Goal: Information Seeking & Learning: Find specific fact

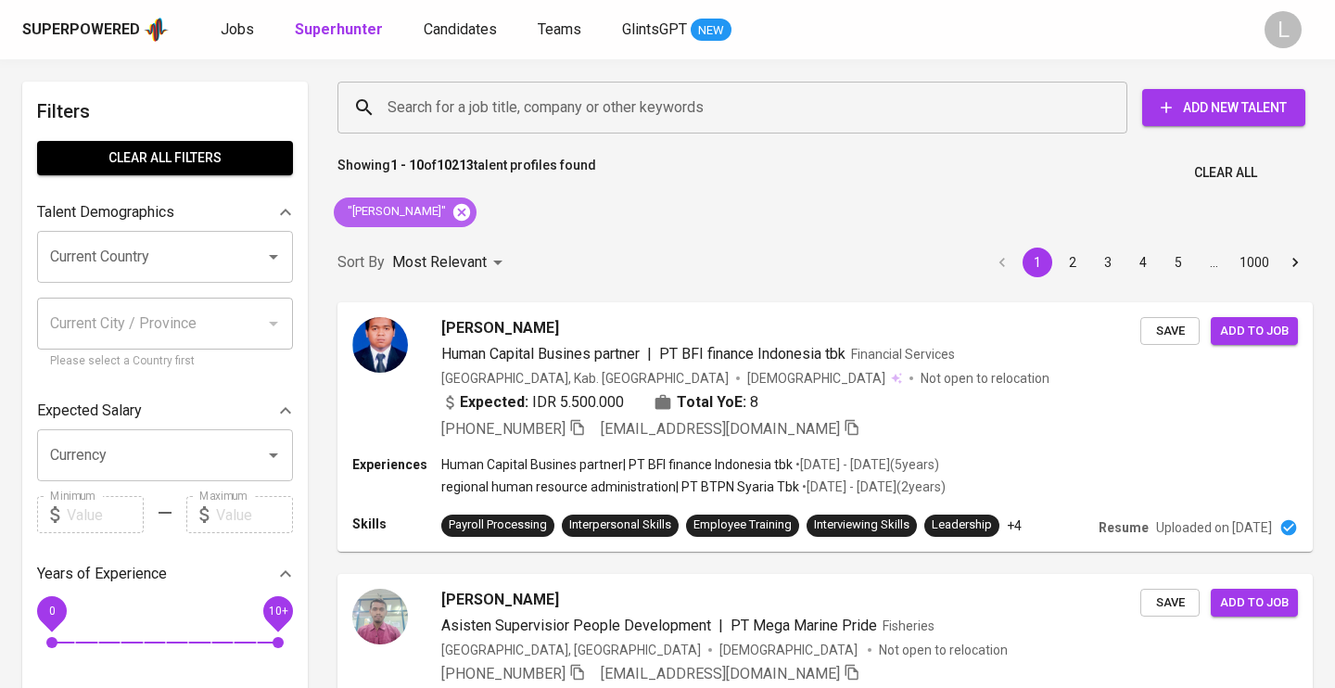
click at [472, 210] on icon at bounding box center [462, 212] width 20 height 20
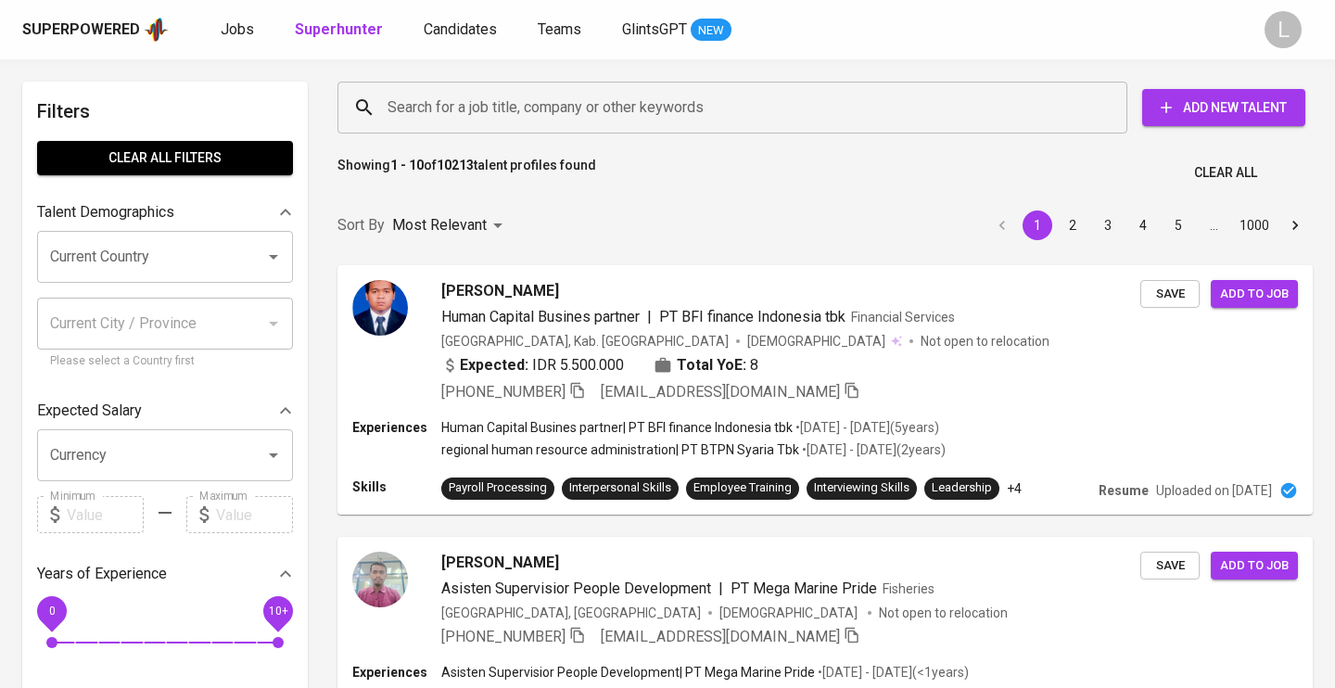
click at [425, 104] on input "Search for a job title, company or other keywords" at bounding box center [737, 107] width 708 height 35
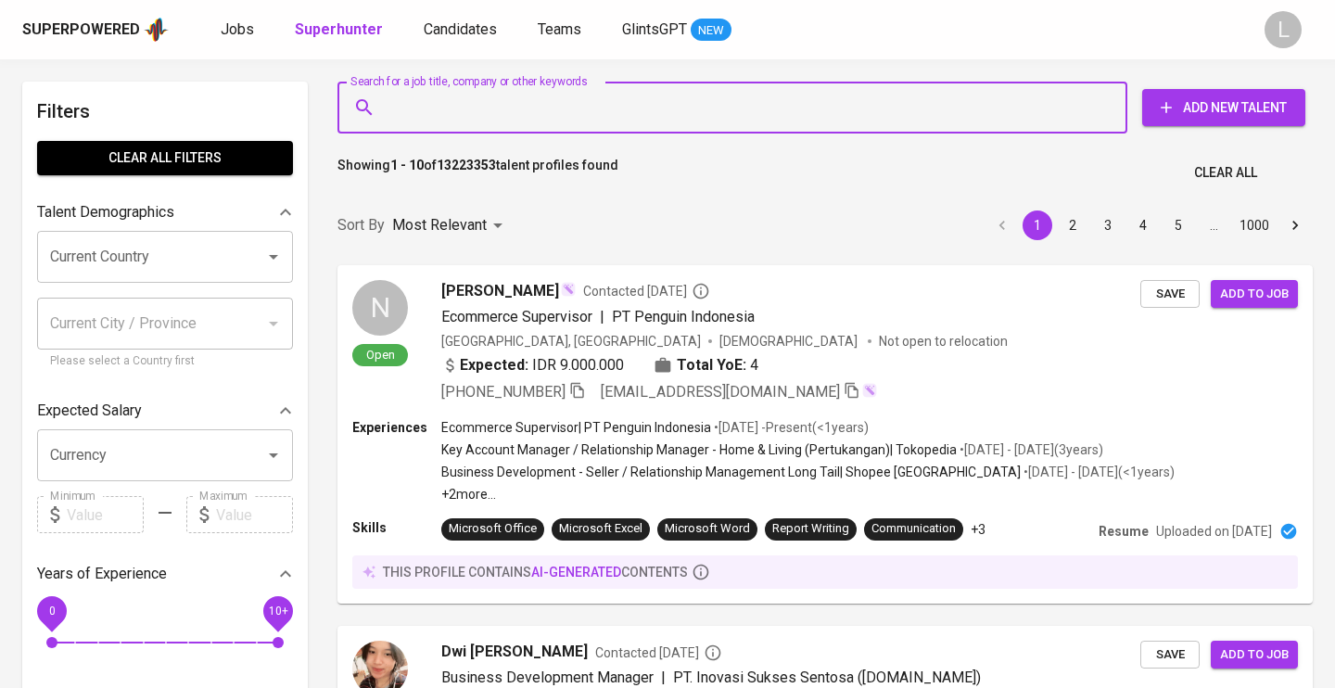
click at [417, 108] on input "Search for a job title, company or other keywords" at bounding box center [737, 107] width 708 height 35
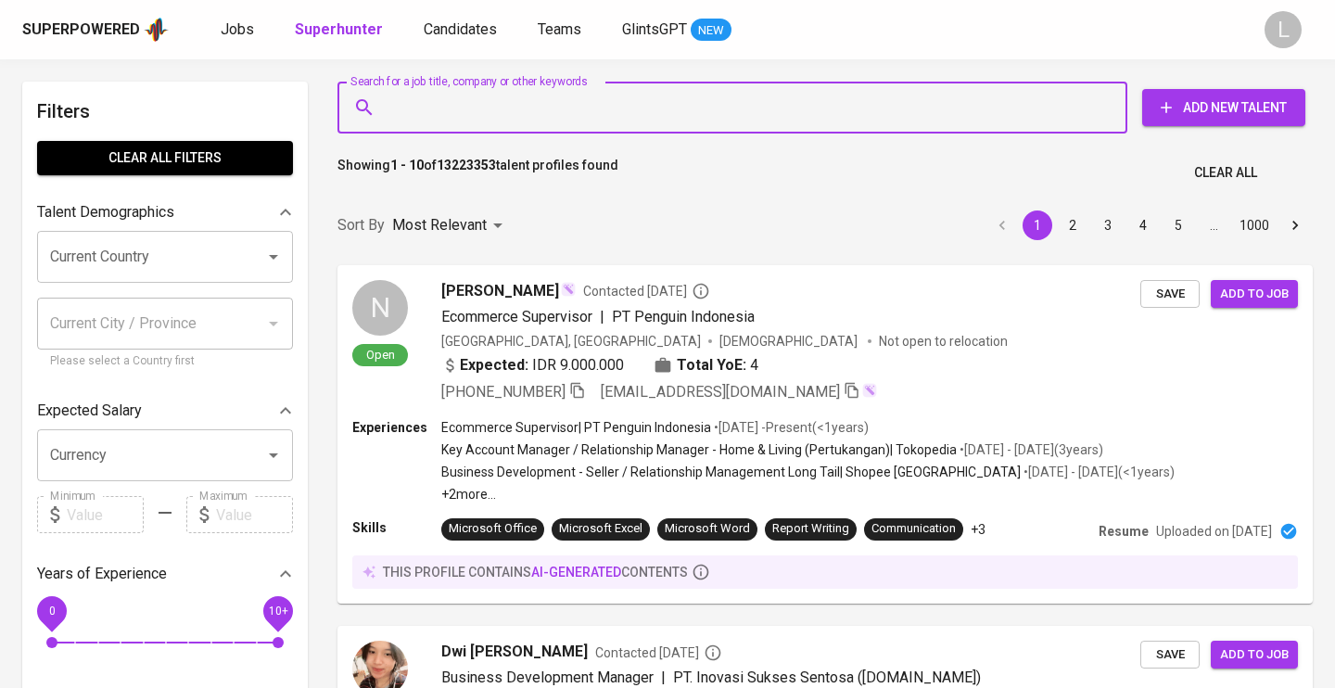
click at [417, 108] on input "Search for a job title, company or other keywords" at bounding box center [737, 107] width 708 height 35
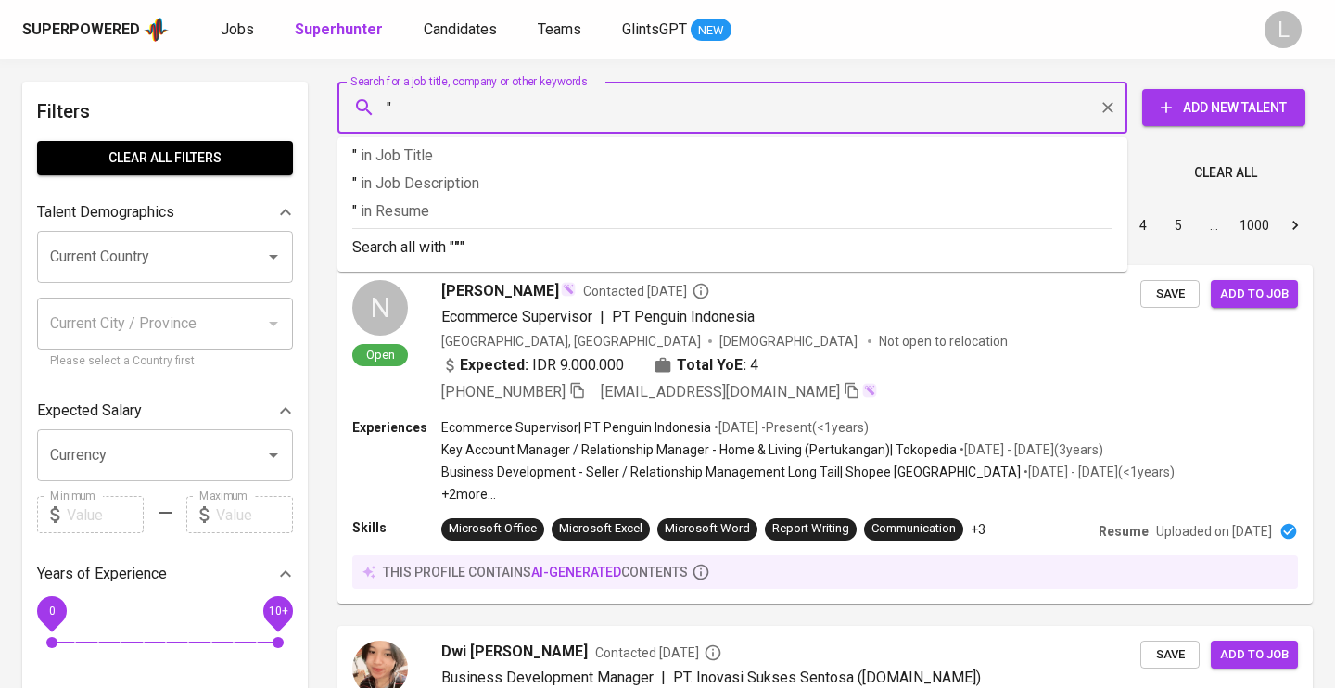
paste input "[PERSON_NAME]"
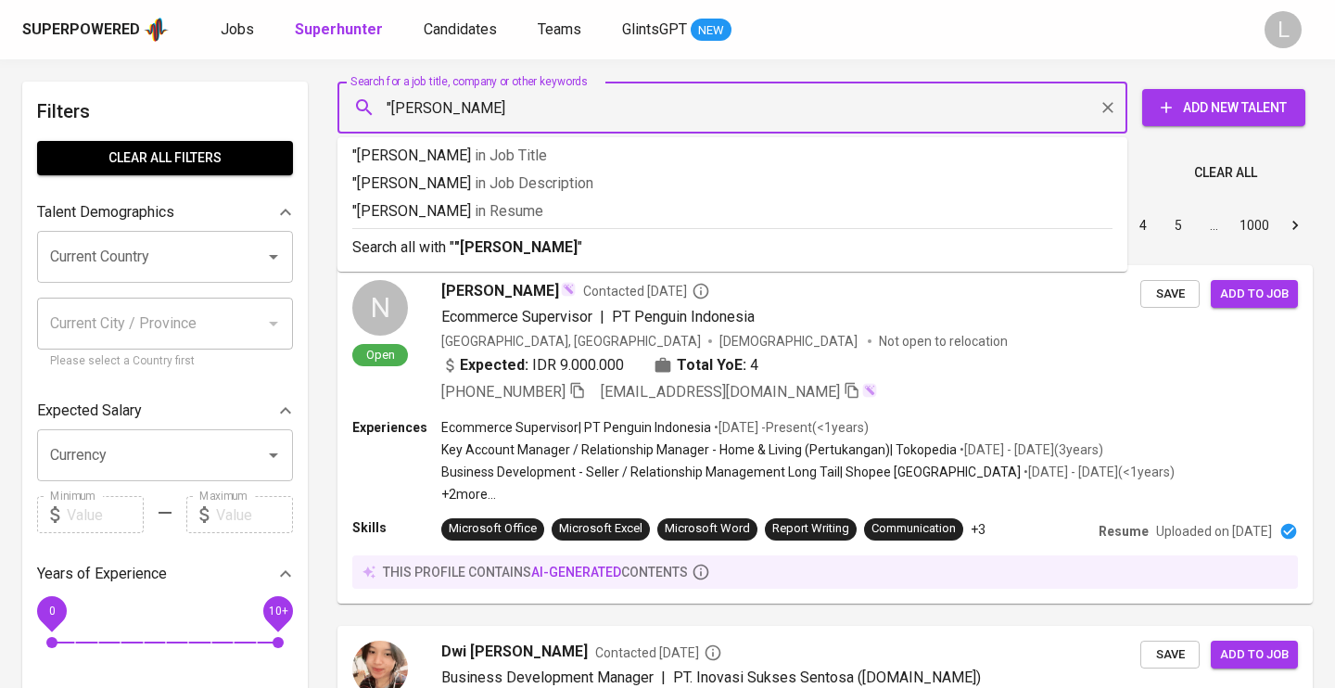
type input ""[PERSON_NAME]""
click at [526, 242] on b ""[PERSON_NAME]"" at bounding box center [518, 247] width 129 height 18
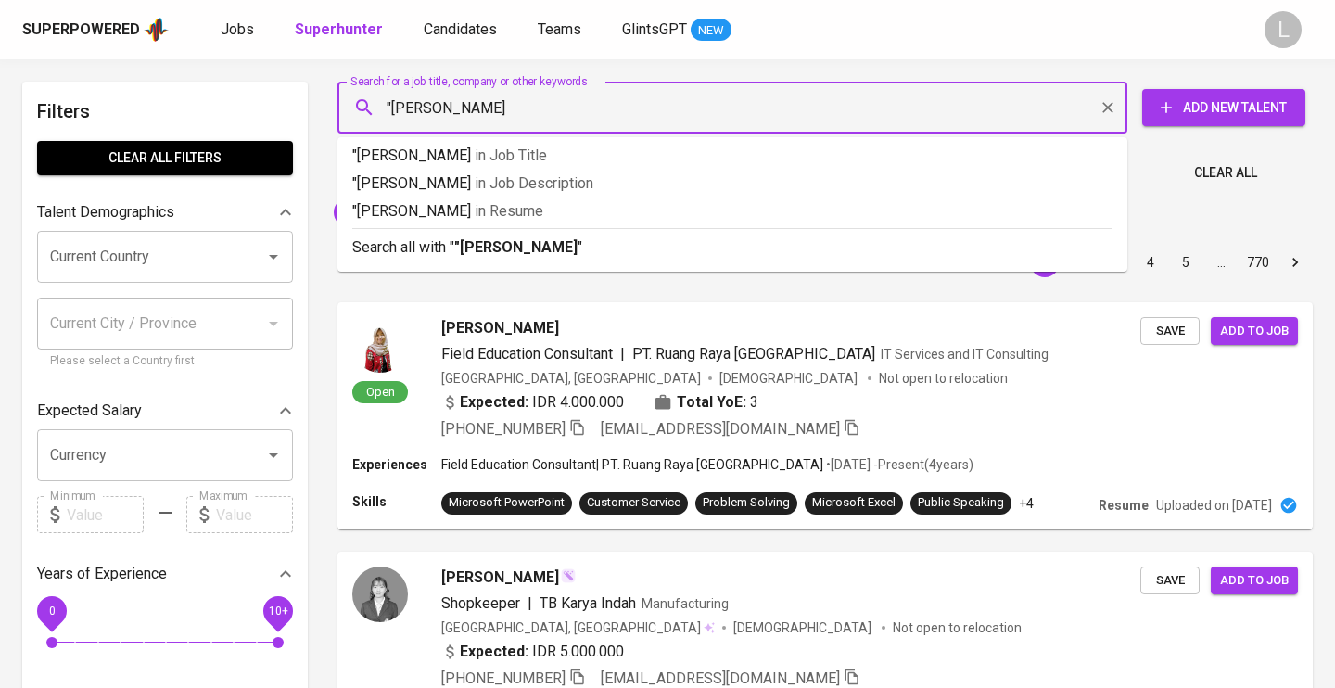
type input ""[PERSON_NAME]""
click at [413, 243] on p "Search all with " "[PERSON_NAME]" "" at bounding box center [732, 247] width 760 height 22
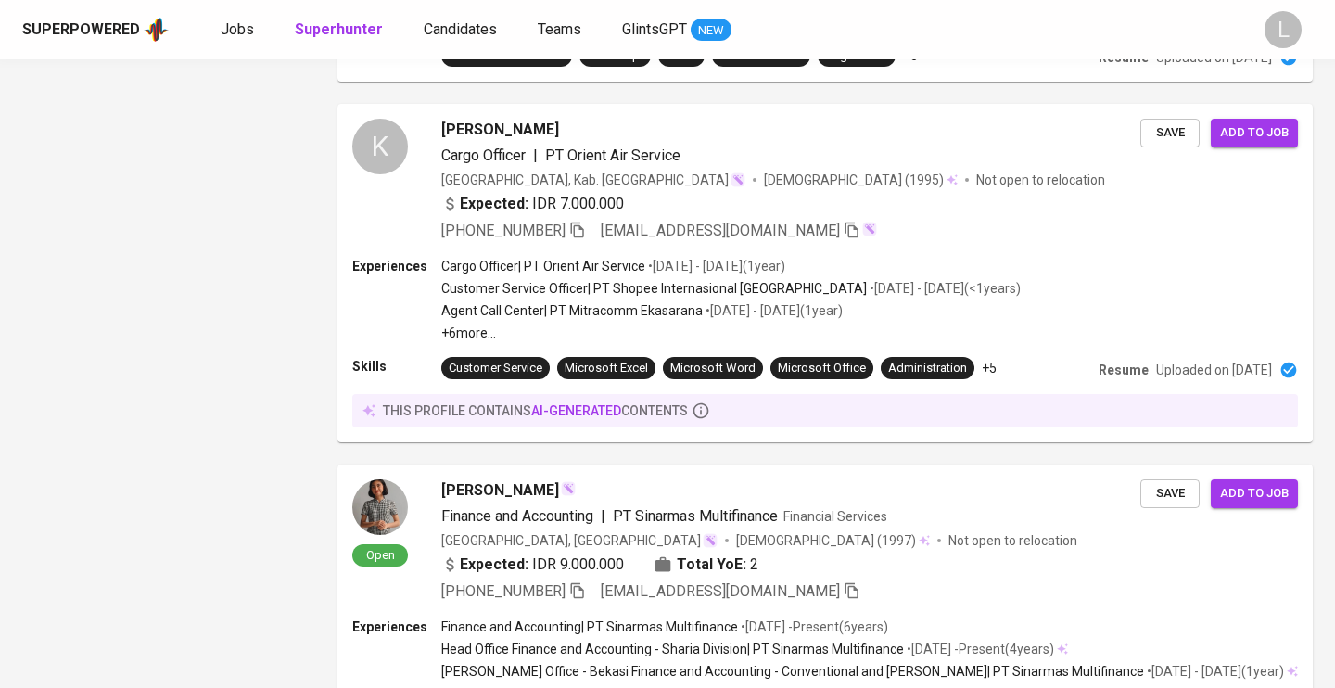
scroll to position [3083, 0]
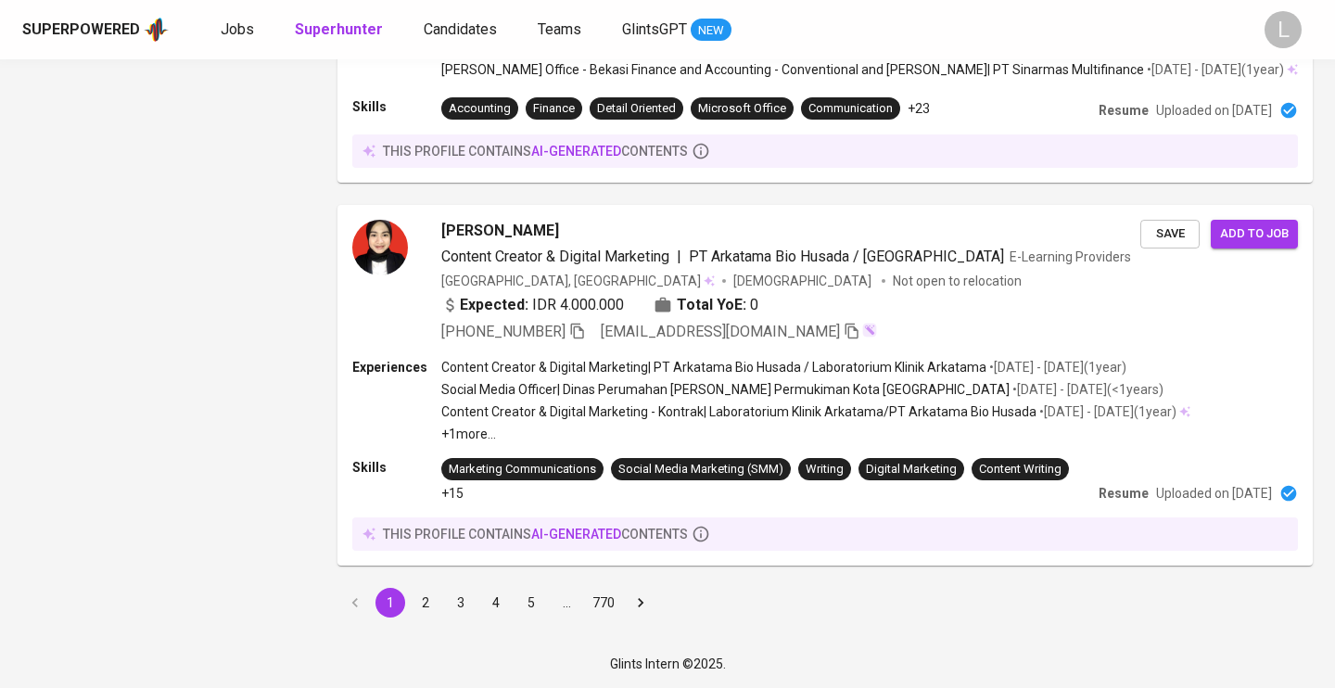
click at [426, 604] on button "2" at bounding box center [426, 603] width 30 height 30
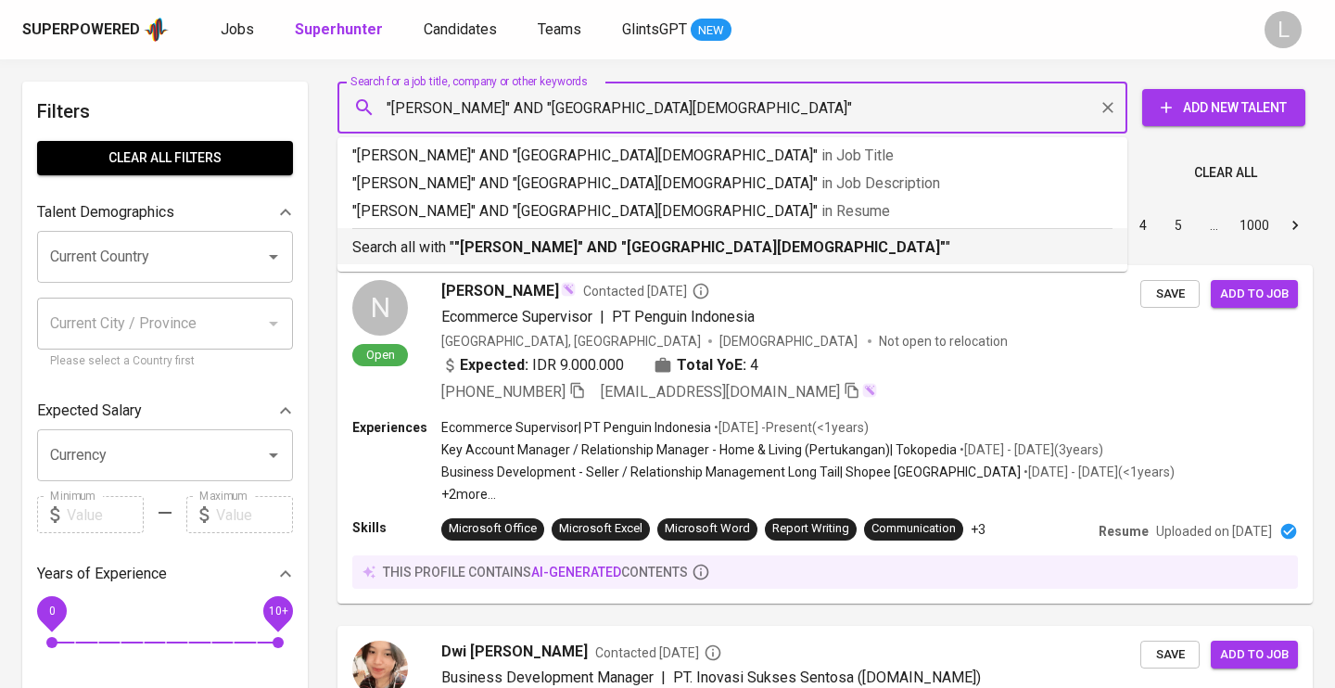
click at [416, 248] on p "Search all with " "[PERSON_NAME]" AND "[GEOGRAPHIC_DATA][DEMOGRAPHIC_DATA]" "" at bounding box center [732, 247] width 760 height 22
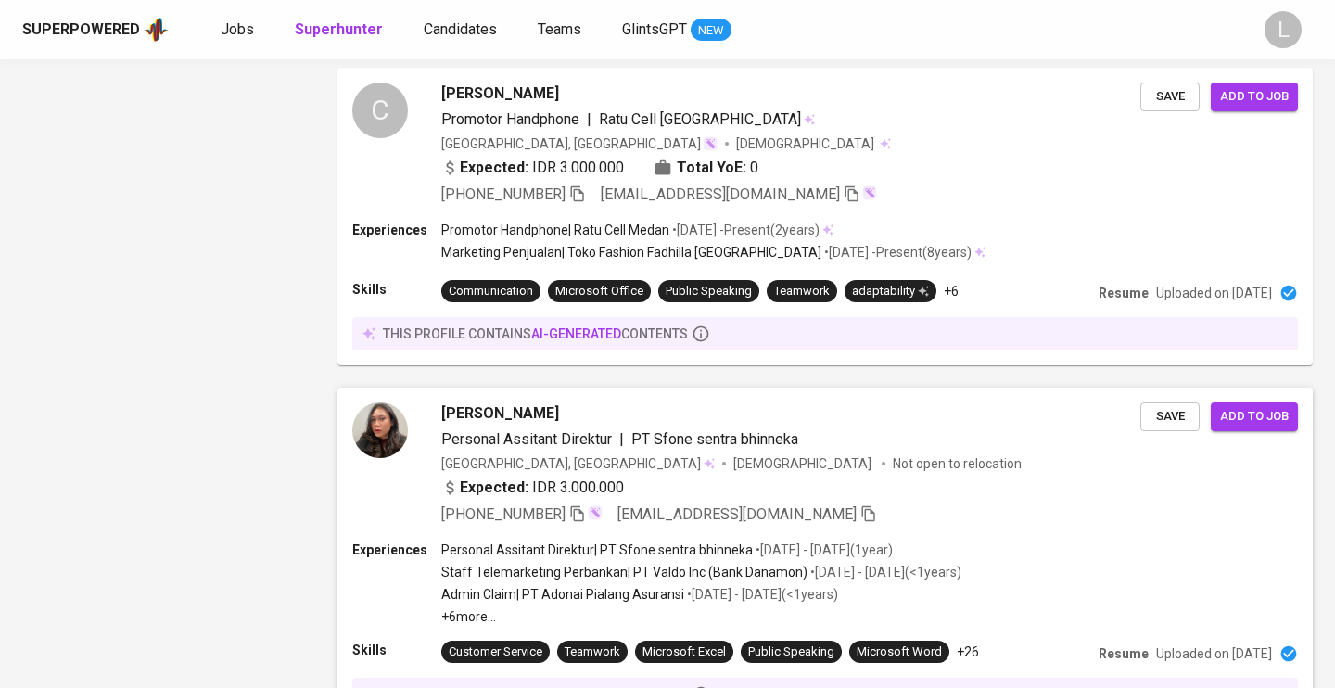
scroll to position [3128, 0]
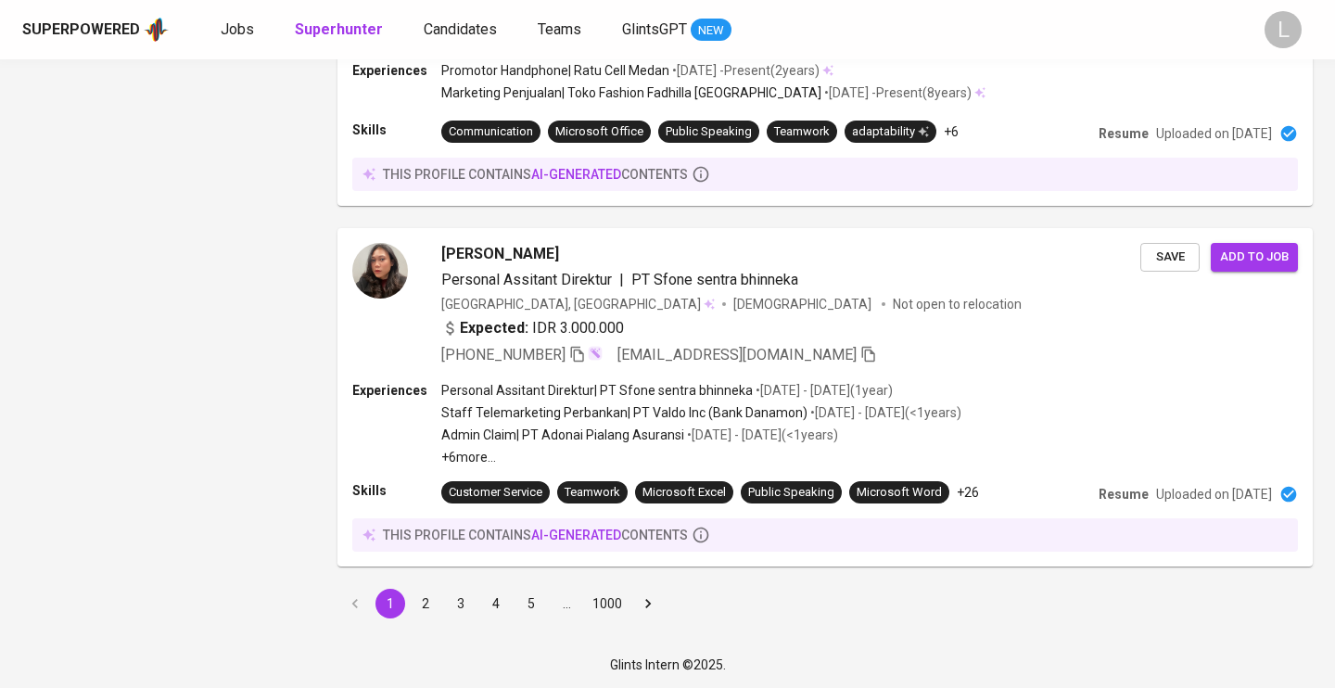
click at [427, 603] on button "2" at bounding box center [426, 604] width 30 height 30
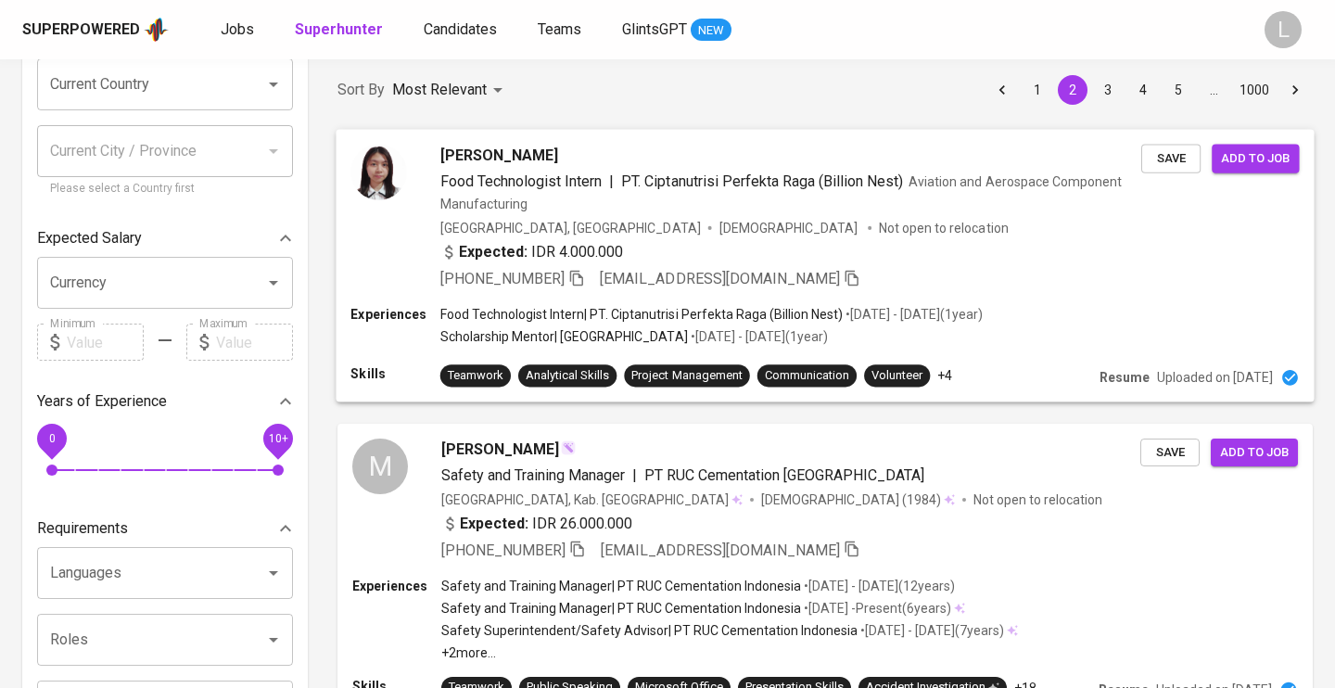
scroll to position [173, 0]
